Goal: Obtain resource: Download file/media

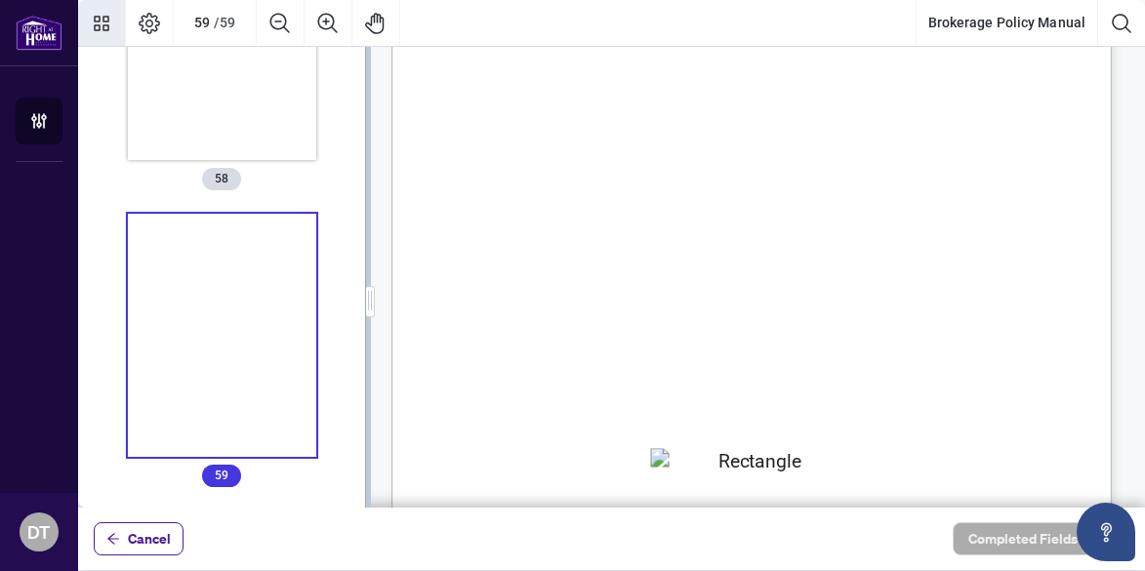
scroll to position [55764, 0]
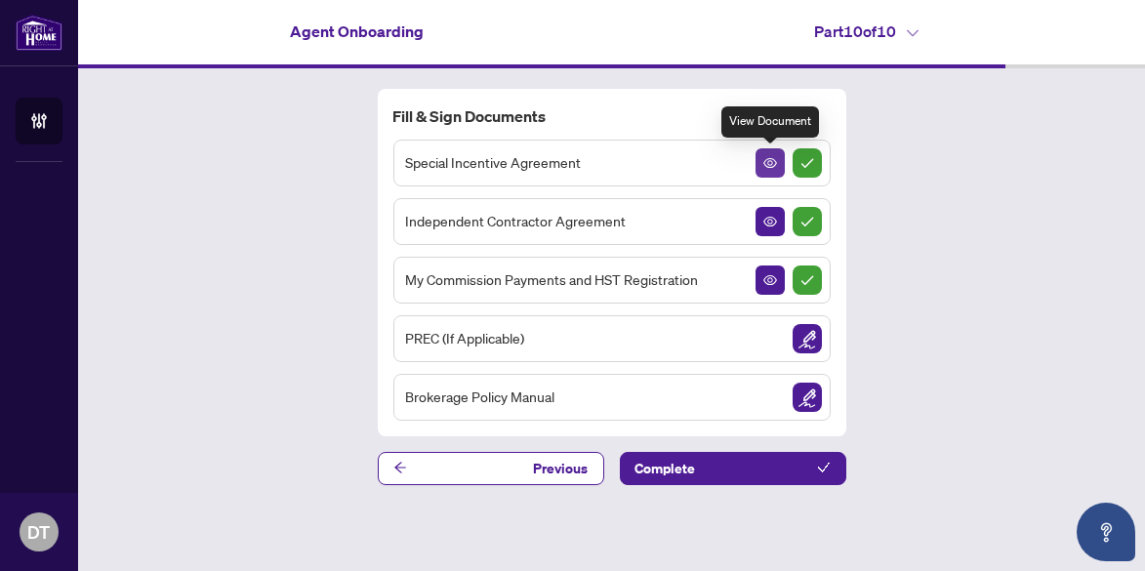
click at [770, 162] on icon "View Document" at bounding box center [770, 163] width 14 height 10
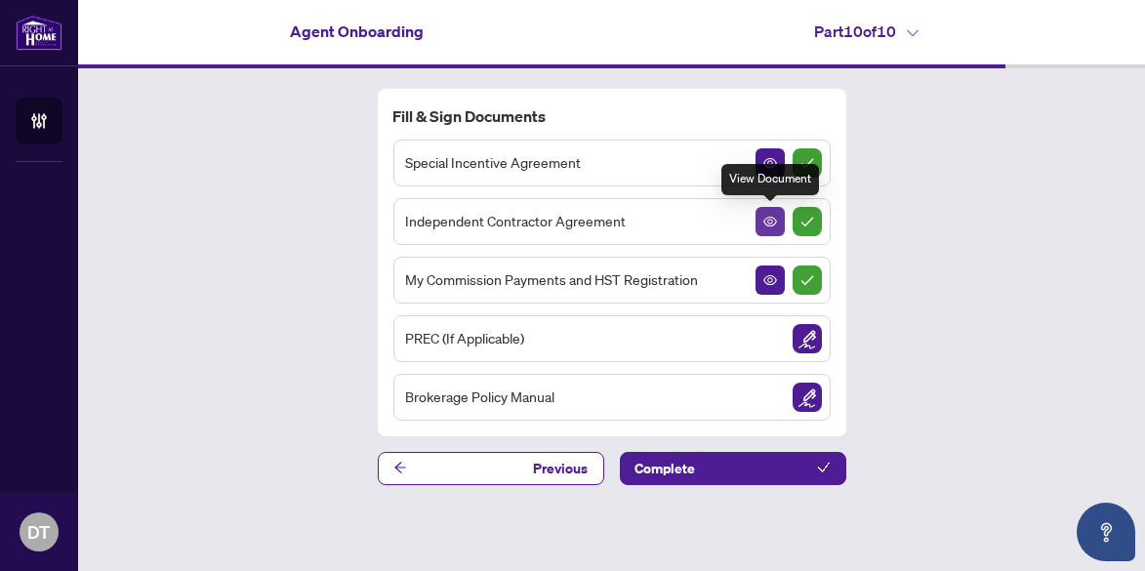
click at [770, 221] on icon "View Document" at bounding box center [770, 222] width 14 height 14
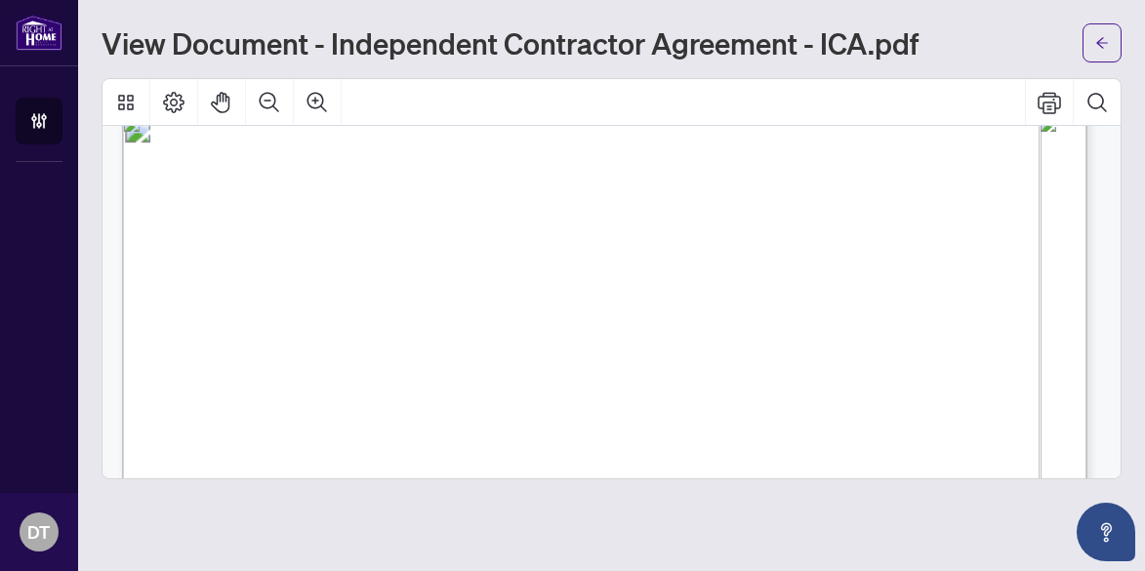
scroll to position [9078, 0]
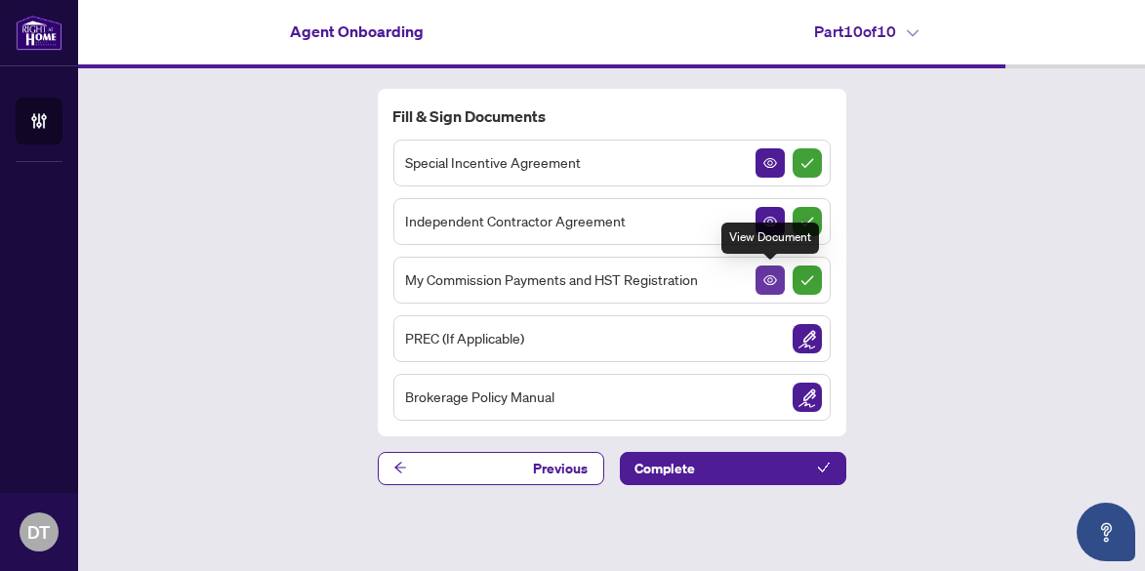
click at [769, 278] on icon "View Document" at bounding box center [770, 280] width 14 height 10
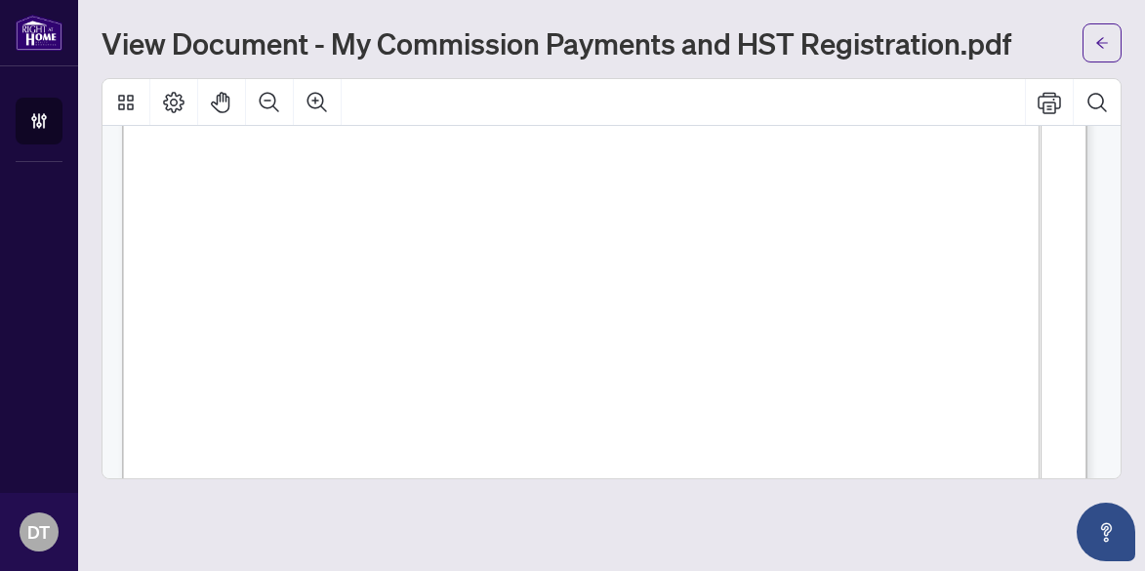
scroll to position [56, 0]
